Goal: Download file/media

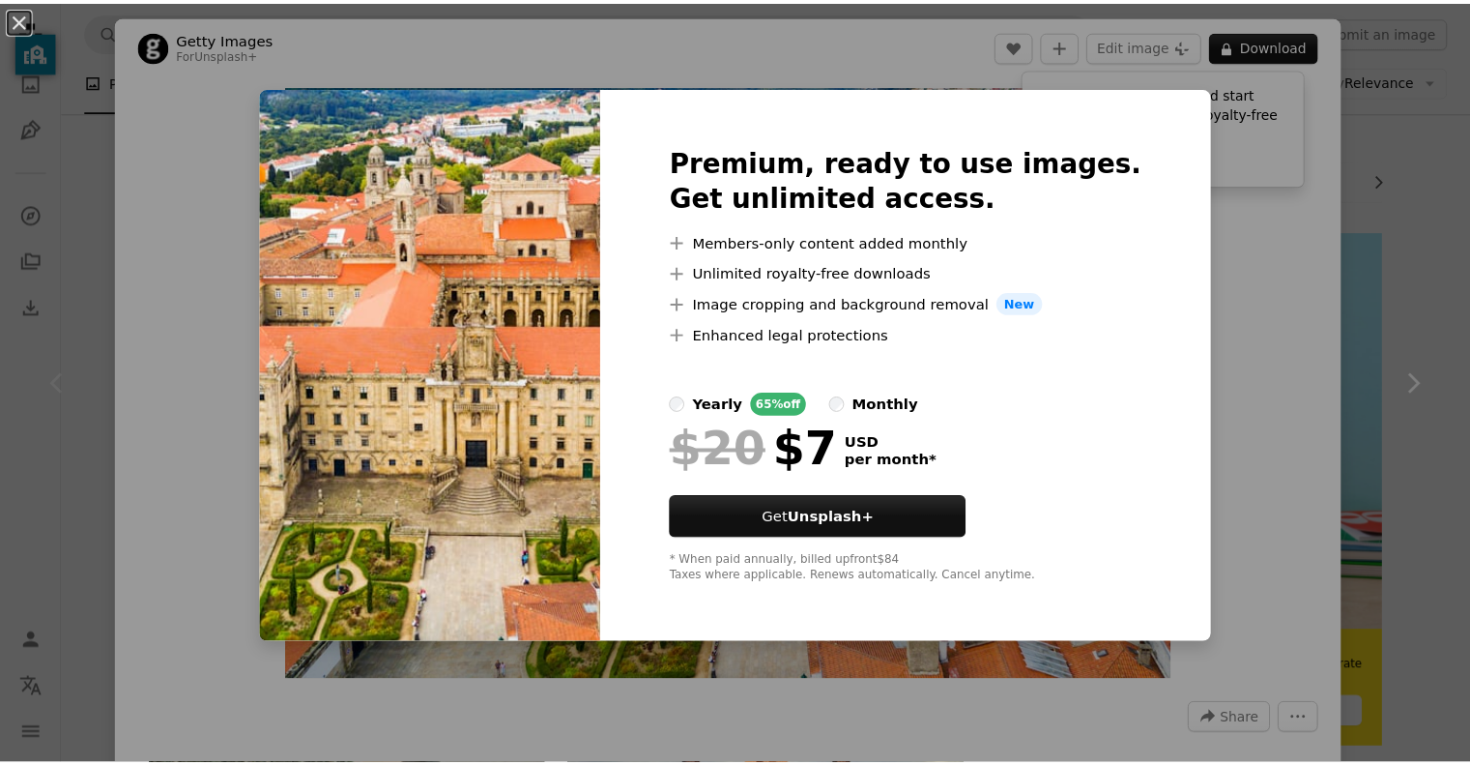
scroll to position [251, 0]
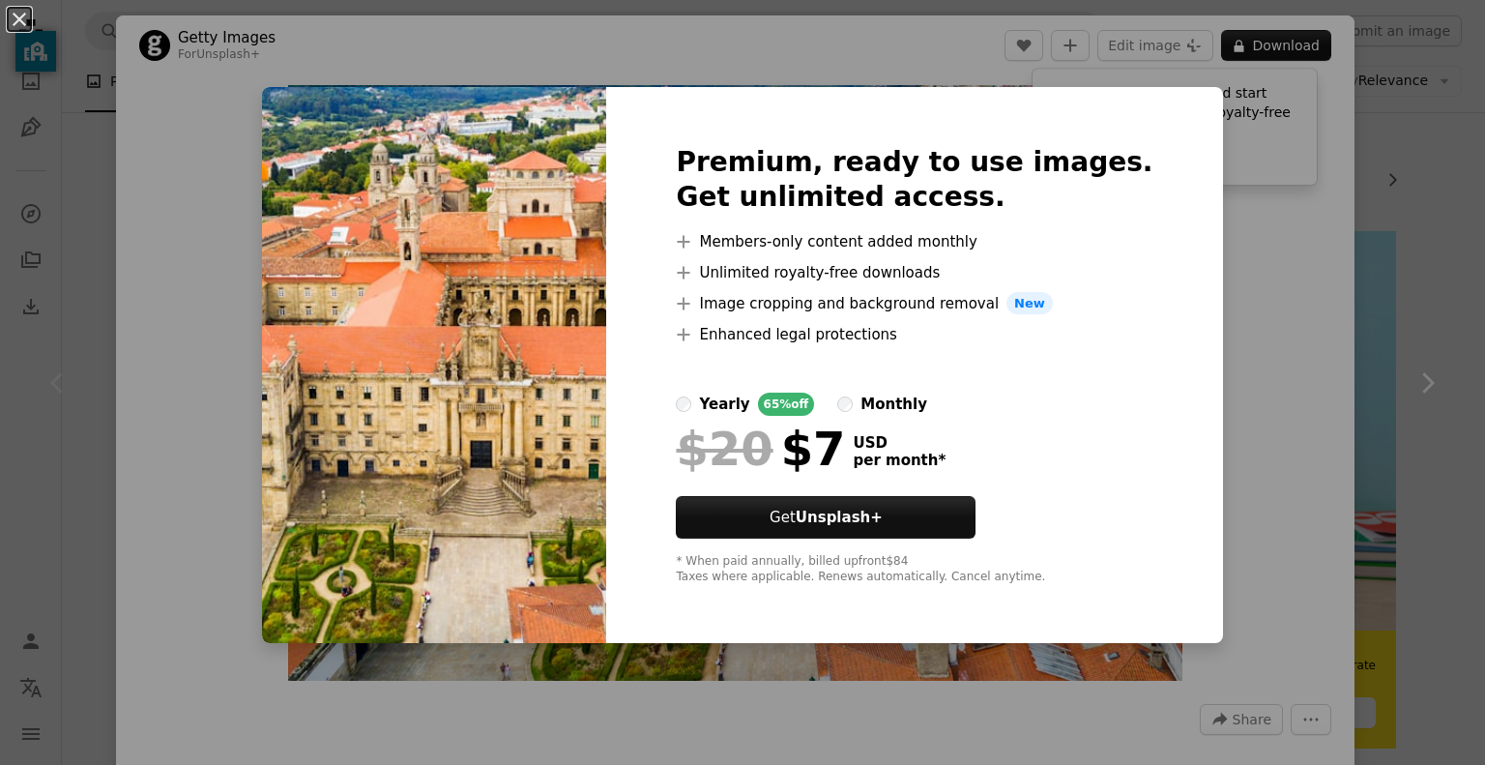
click at [1400, 186] on div "An X shape Premium, ready to use images. Get unlimited access. A plus sign Memb…" at bounding box center [742, 382] width 1485 height 765
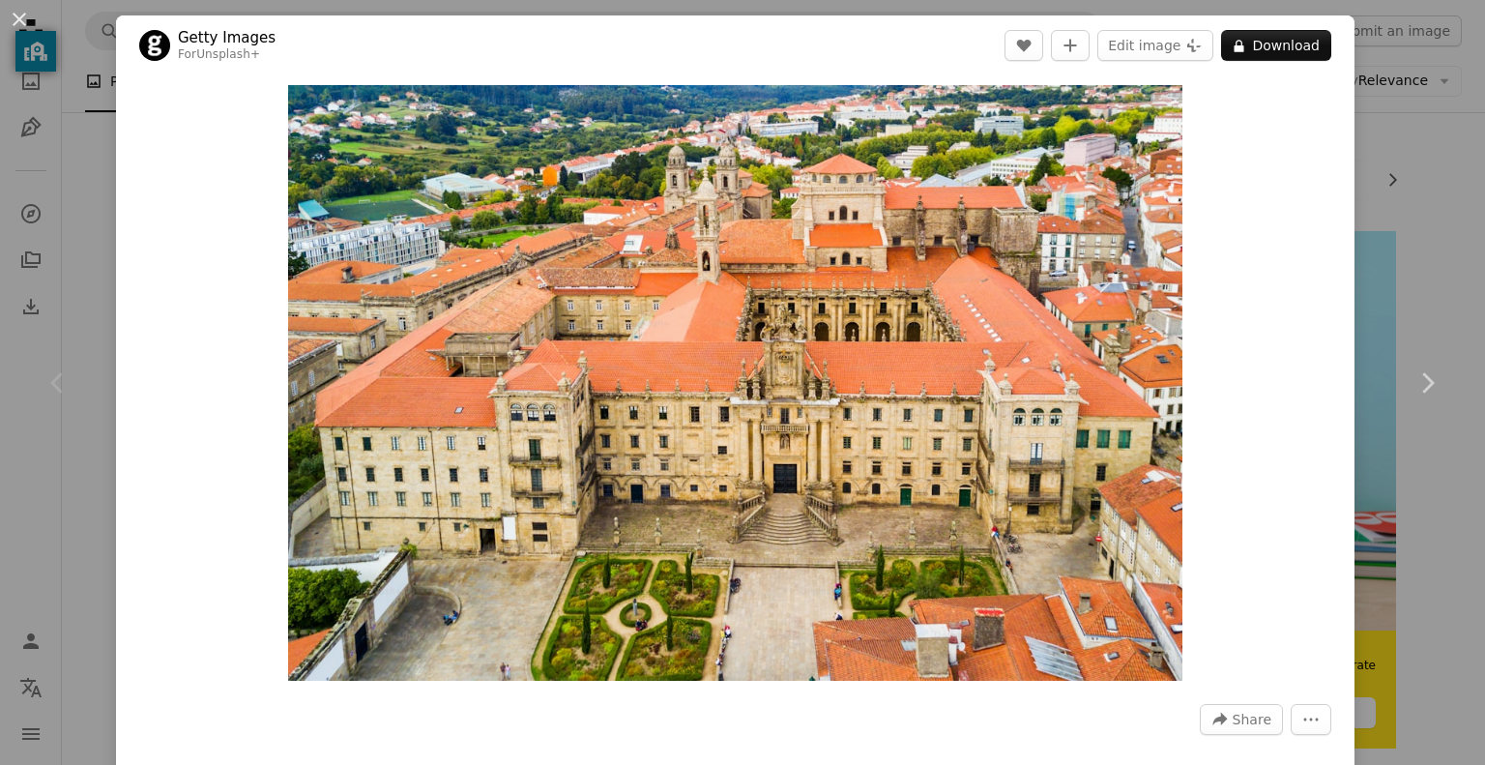
click at [1400, 186] on div "An X shape Chevron left Chevron right Getty Images For Unsplash+ A heart A plus…" at bounding box center [742, 382] width 1485 height 765
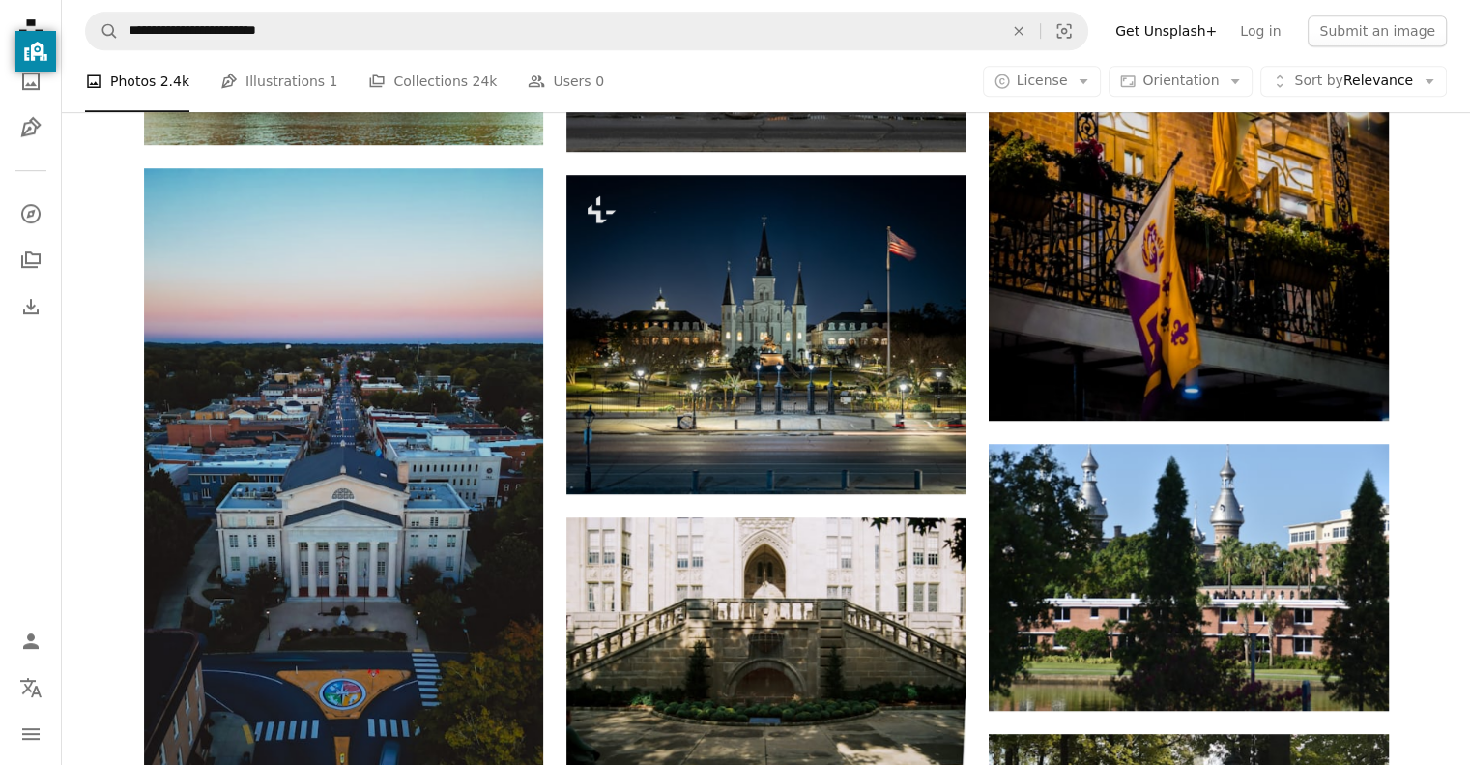
scroll to position [1206, 0]
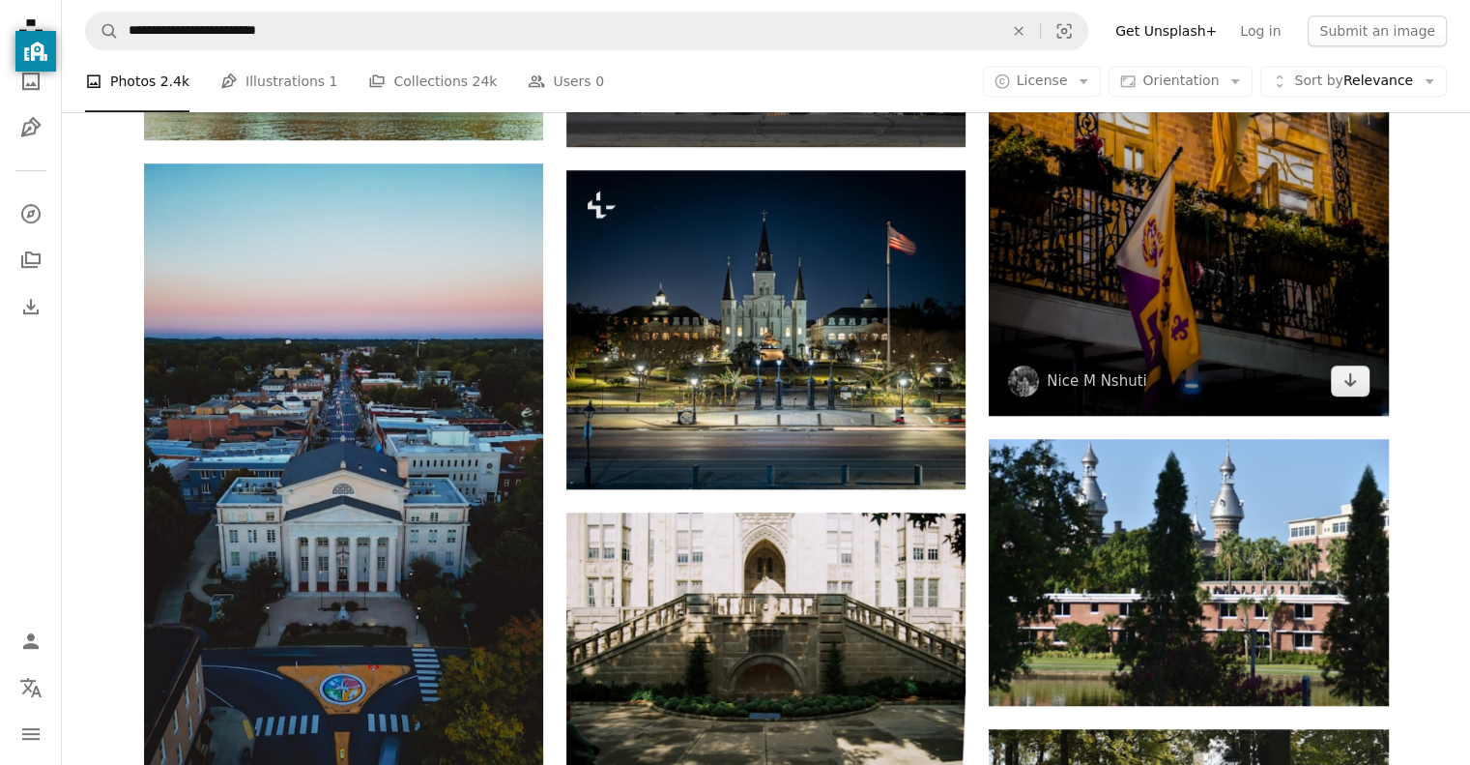
click at [1259, 329] on img at bounding box center [1188, 115] width 399 height 599
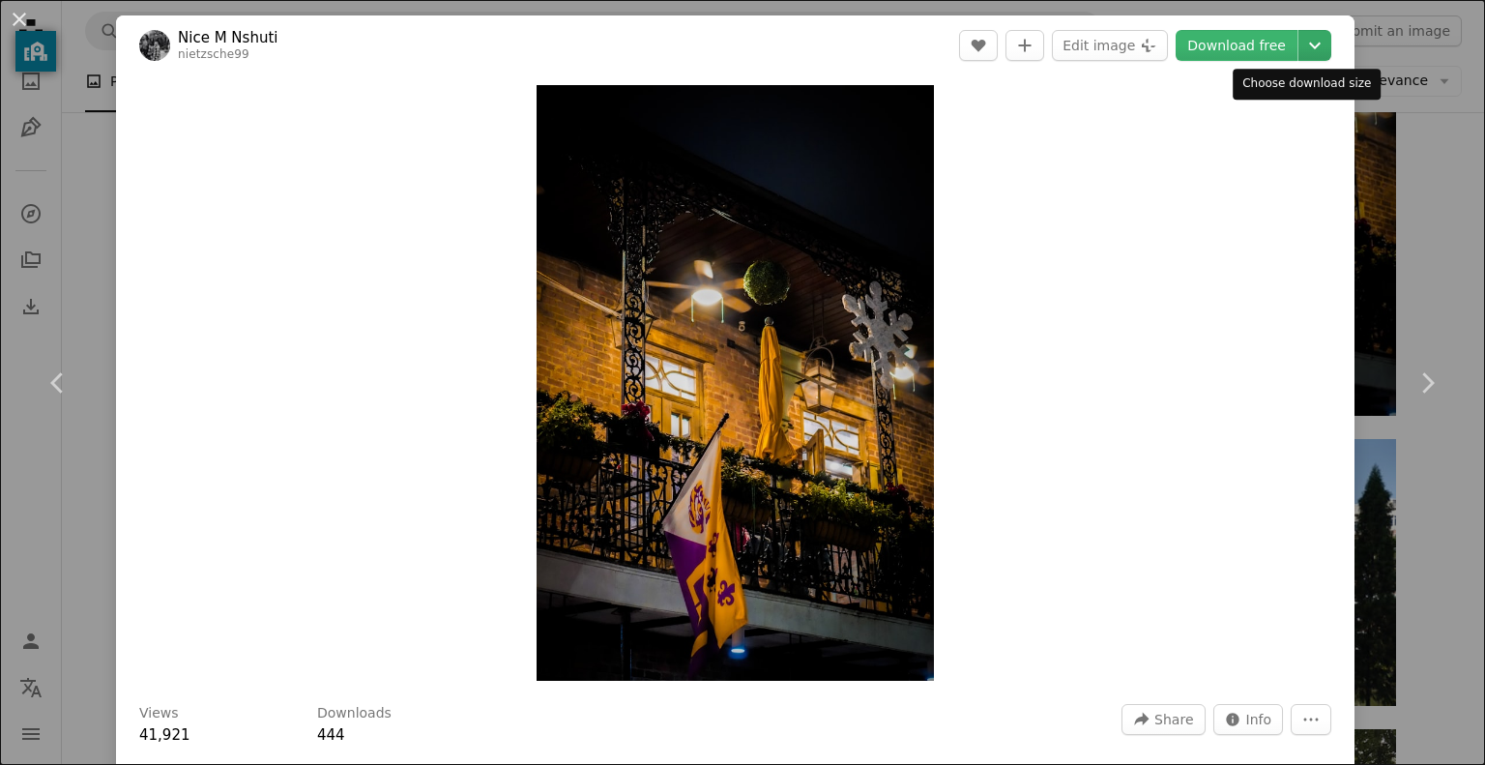
click at [1309, 44] on icon "Choose download size" at bounding box center [1315, 46] width 12 height 7
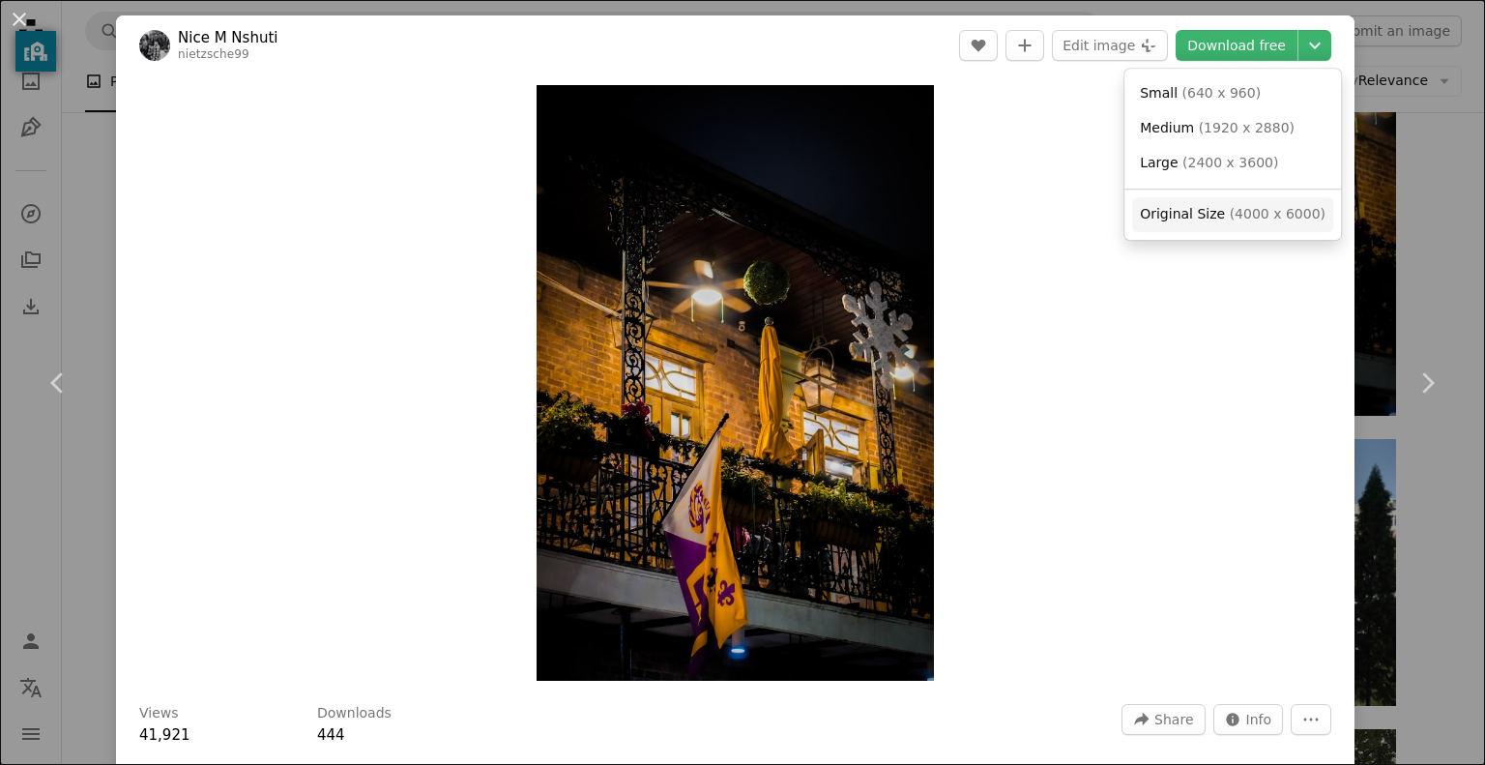
click at [1235, 216] on span "( 4000 x 6000 )" at bounding box center [1278, 213] width 96 height 15
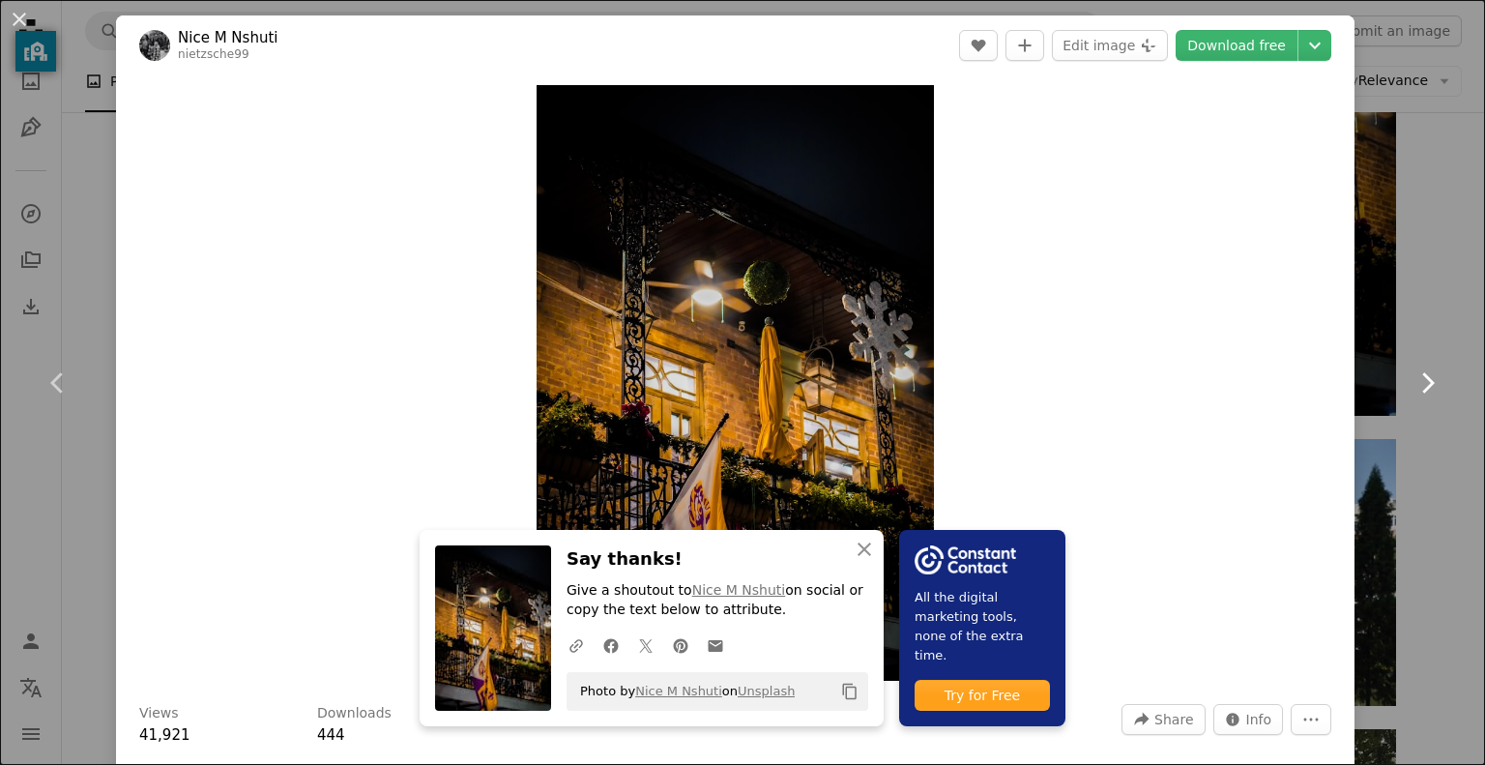
click at [1428, 297] on link "Chevron right" at bounding box center [1427, 383] width 116 height 186
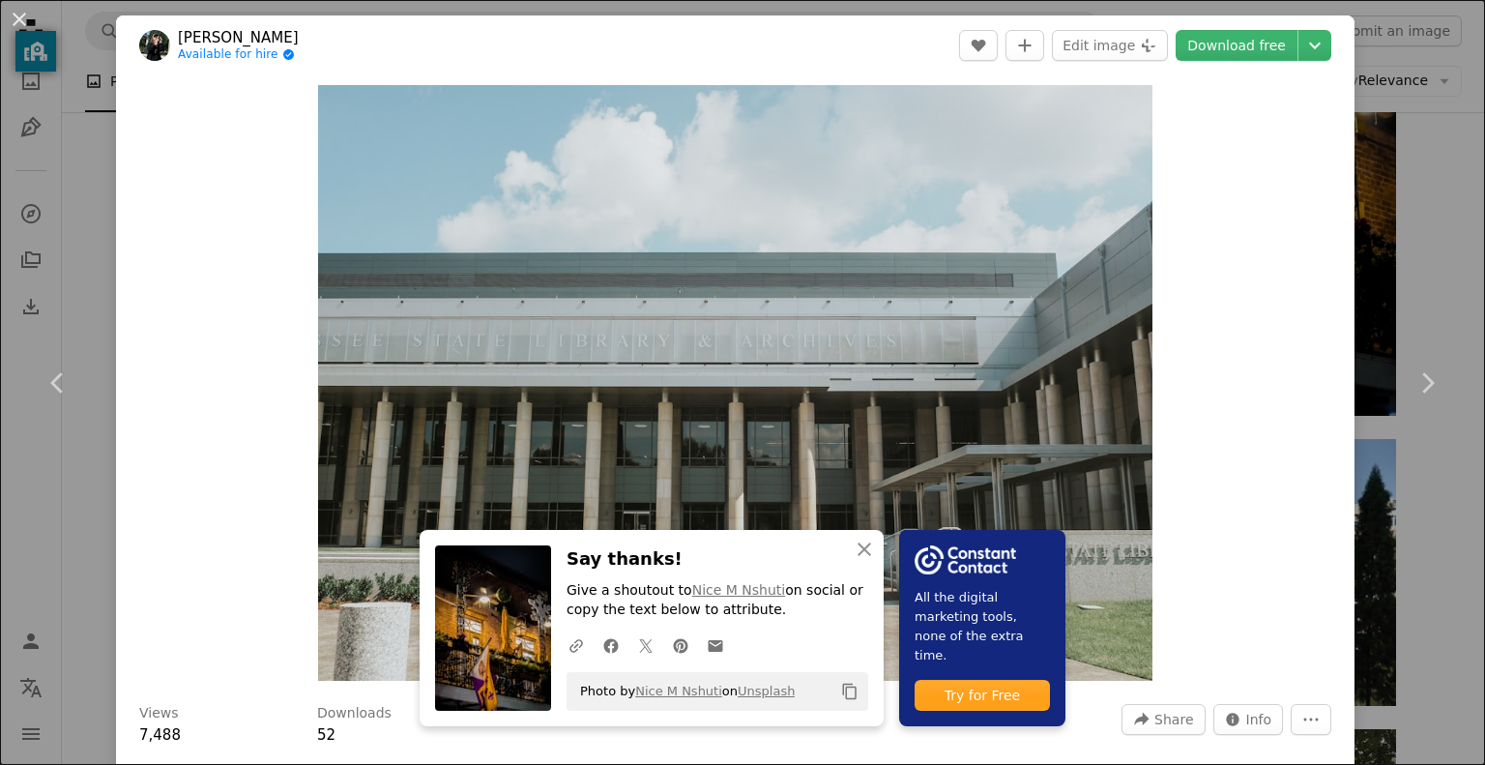
click at [1446, 246] on div "An X shape Chevron left Chevron right An X shape Close Say thanks! Give a shout…" at bounding box center [742, 382] width 1485 height 765
